Goal: Use online tool/utility: Use online tool/utility

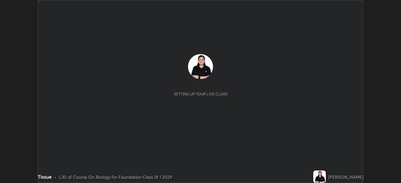
scroll to position [183, 400]
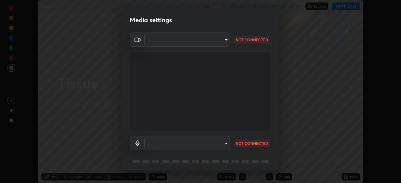
type input "d8992f85583b40a53285941c60badd2bb32bf670ecfb090268b2fea427d69f75"
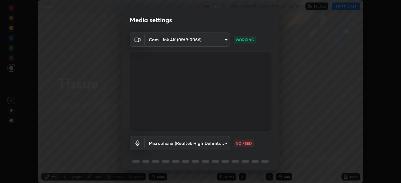
click at [223, 142] on body "Erase all Tissue Recording WAS SCHEDULED TO START AT 4:00 PM Settings START CLA…" at bounding box center [200, 91] width 401 height 183
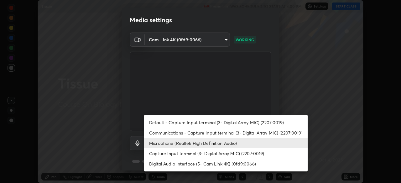
click at [207, 119] on li "Default - Capture Input terminal (3- Digital Array MIC) (2207:0019)" at bounding box center [225, 122] width 163 height 10
type input "default"
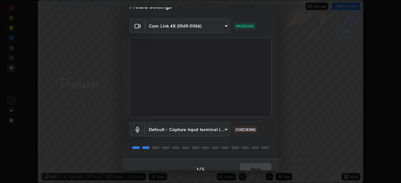
scroll to position [22, 0]
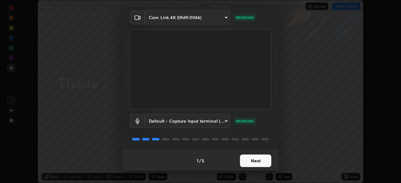
click at [249, 159] on button "Next" at bounding box center [255, 161] width 31 height 13
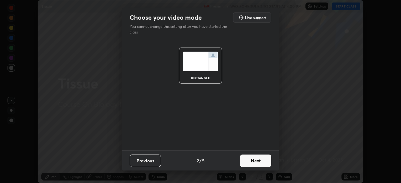
scroll to position [0, 0]
click at [246, 160] on button "Next" at bounding box center [255, 161] width 31 height 13
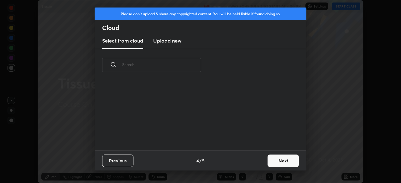
click at [253, 160] on div "Previous 4 / 5 Next" at bounding box center [201, 161] width 212 height 20
click at [280, 161] on button "Next" at bounding box center [282, 161] width 31 height 13
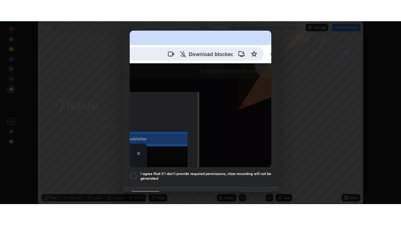
scroll to position [150, 0]
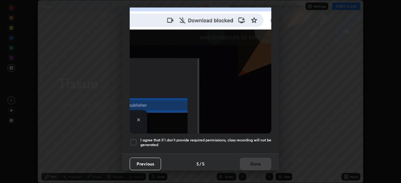
click at [133, 139] on div at bounding box center [134, 143] width 8 height 8
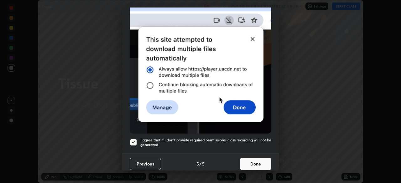
click at [254, 158] on button "Done" at bounding box center [255, 164] width 31 height 13
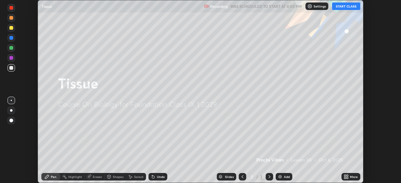
click at [338, 6] on button "START CLASS" at bounding box center [346, 7] width 28 height 8
click at [282, 177] on div "Add" at bounding box center [283, 177] width 17 height 8
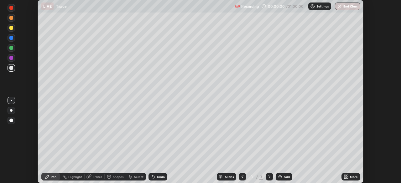
click at [346, 174] on icon at bounding box center [345, 176] width 5 height 5
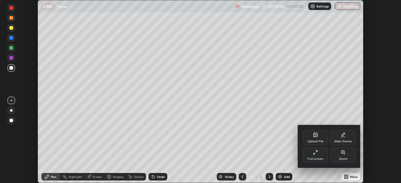
click at [312, 152] on div "Full screen" at bounding box center [315, 155] width 25 height 15
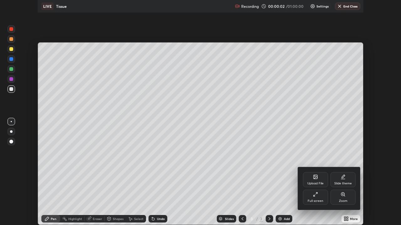
scroll to position [225, 401]
